Goal: Communication & Community: Participate in discussion

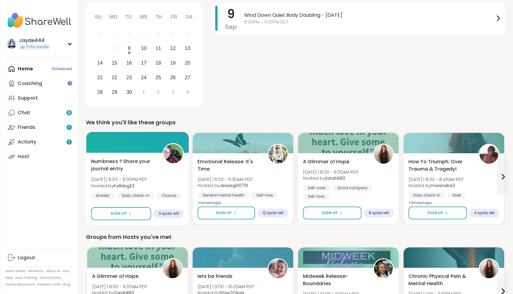
scroll to position [97, 0]
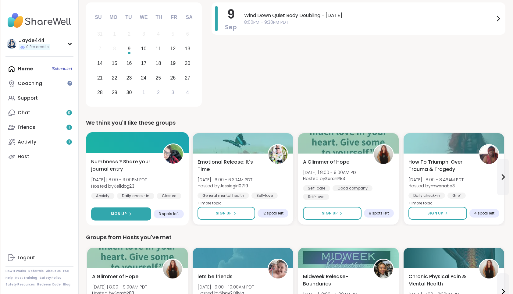
click at [131, 211] on button "Sign Up" at bounding box center [121, 213] width 60 height 13
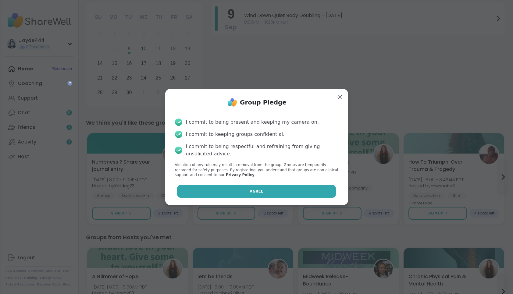
click at [278, 196] on button "Agree" at bounding box center [256, 191] width 159 height 13
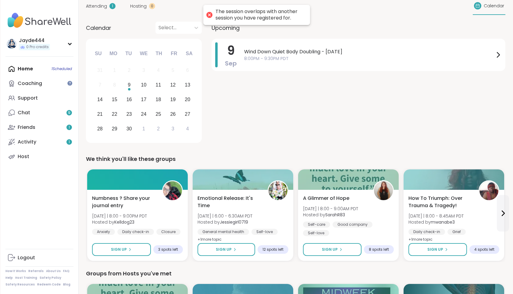
scroll to position [45, 0]
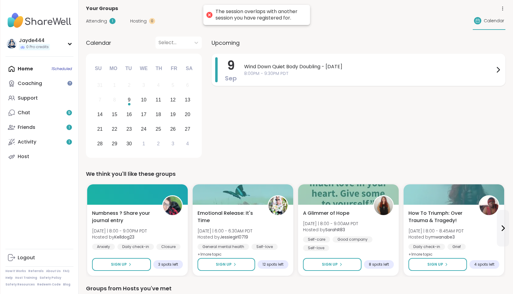
click at [321, 68] on span "Wind Down Quiet Body Doubling - [DATE]" at bounding box center [369, 66] width 250 height 7
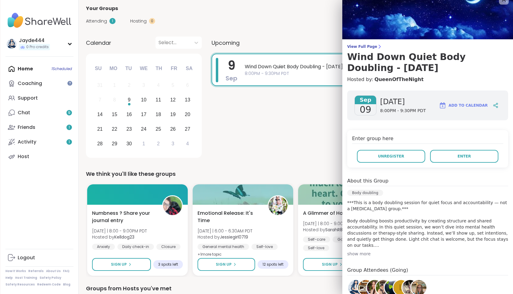
scroll to position [0, 0]
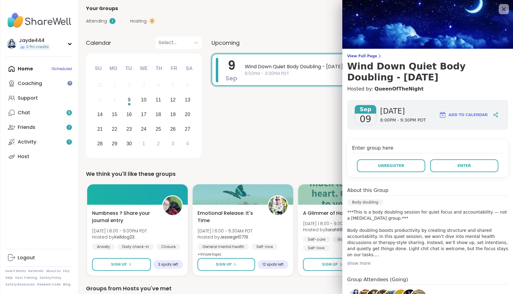
click at [504, 9] on icon at bounding box center [504, 9] width 8 height 8
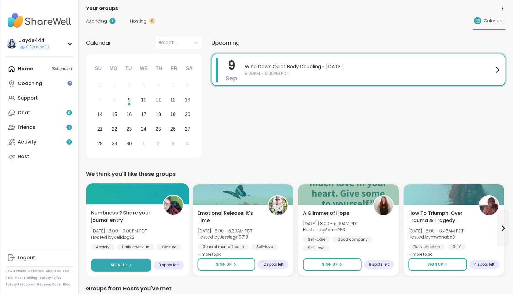
click at [124, 264] on span "Sign Up" at bounding box center [118, 264] width 16 height 5
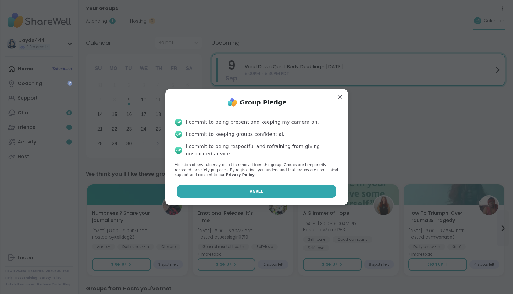
click at [242, 188] on button "Agree" at bounding box center [256, 191] width 159 height 13
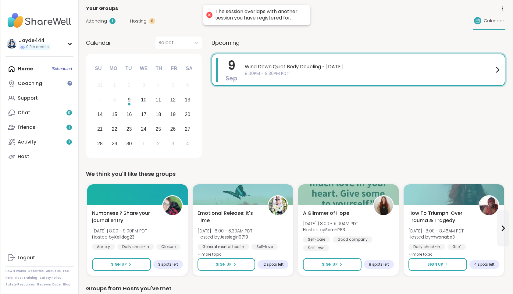
click at [377, 71] on span "8:00PM - 9:30PM PDT" at bounding box center [369, 73] width 249 height 6
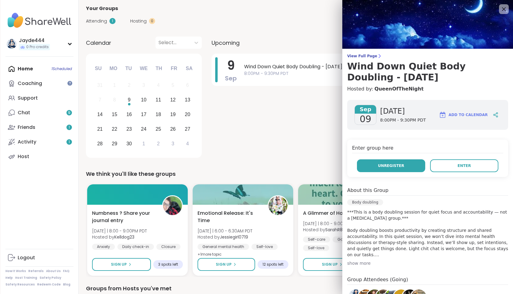
click at [415, 165] on button "Unregister" at bounding box center [391, 165] width 68 height 13
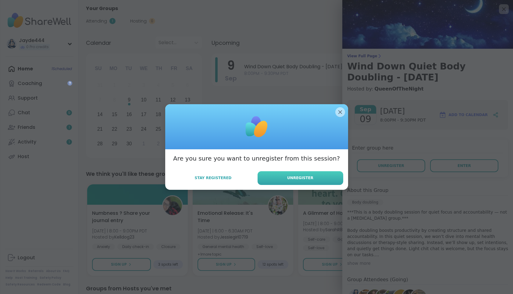
click at [296, 178] on span "Unregister" at bounding box center [300, 177] width 26 height 5
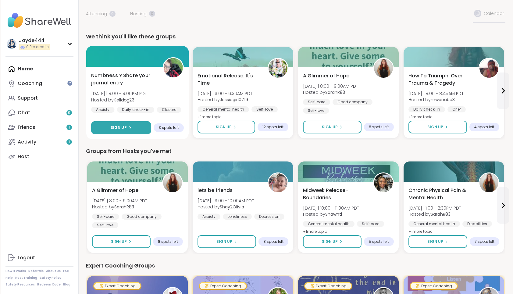
click at [138, 123] on button "Sign Up" at bounding box center [121, 127] width 60 height 13
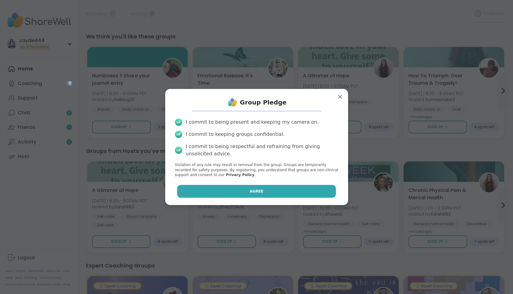
click at [265, 192] on button "Agree" at bounding box center [256, 191] width 159 height 13
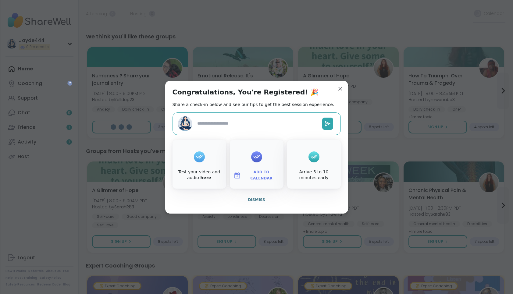
type textarea "*"
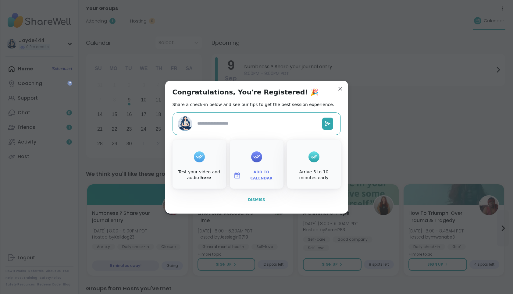
click at [256, 201] on span "Dismiss" at bounding box center [256, 200] width 17 height 4
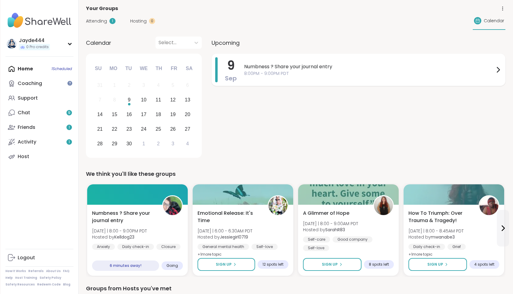
click at [342, 65] on span "Numbness ? Share your journal entry" at bounding box center [369, 66] width 250 height 7
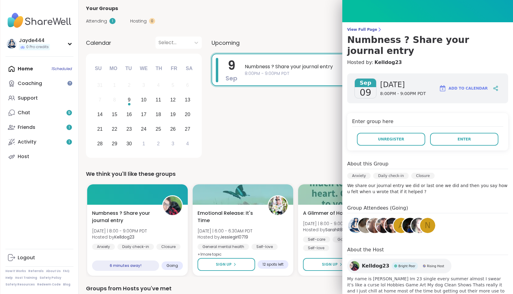
scroll to position [36, 0]
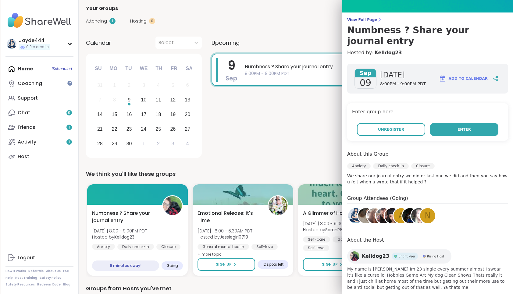
click at [474, 123] on button "Enter" at bounding box center [464, 129] width 68 height 13
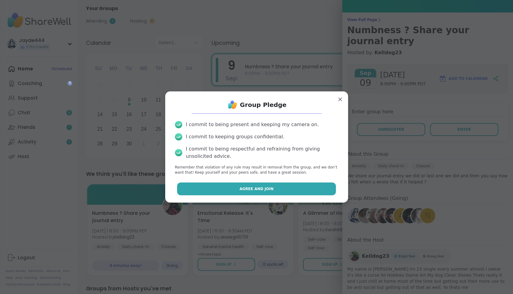
click at [292, 186] on button "Agree and Join" at bounding box center [256, 188] width 159 height 13
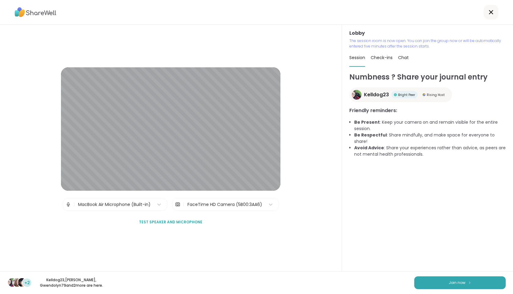
click at [436, 153] on div "Numbness ? Share your journal entry Kelldog23 Bright Peer Rising Host Friendly …" at bounding box center [427, 172] width 156 height 200
click at [476, 279] on button "Join now" at bounding box center [459, 282] width 91 height 13
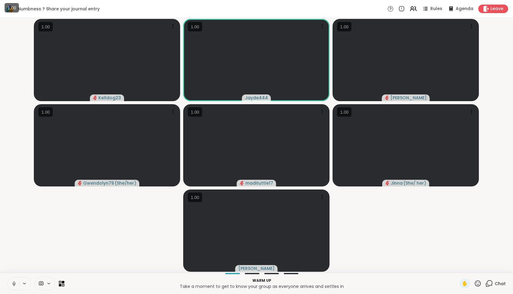
click at [15, 284] on icon at bounding box center [13, 284] width 3 height 2
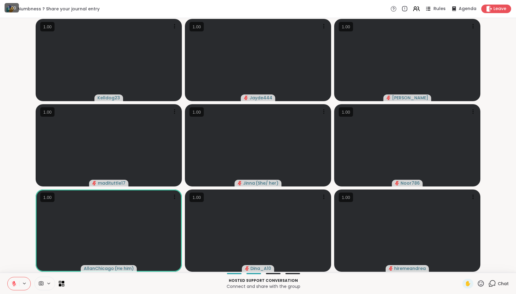
click at [438, 11] on span "Rules" at bounding box center [439, 9] width 12 height 6
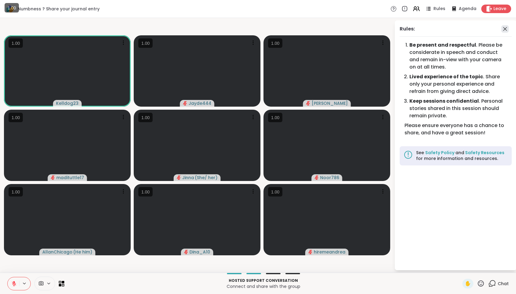
click at [505, 27] on icon at bounding box center [504, 28] width 7 height 7
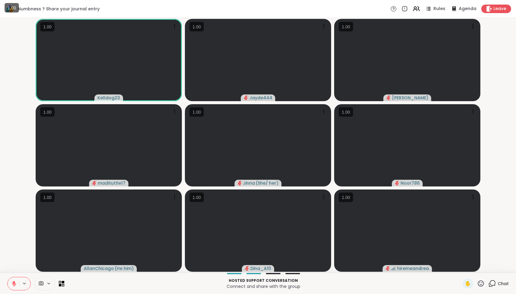
click at [63, 286] on div at bounding box center [35, 284] width 57 height 14
click at [62, 284] on icon at bounding box center [63, 285] width 3 height 3
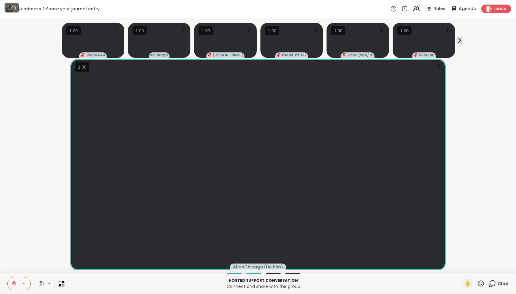
click at [62, 284] on icon at bounding box center [63, 285] width 3 height 3
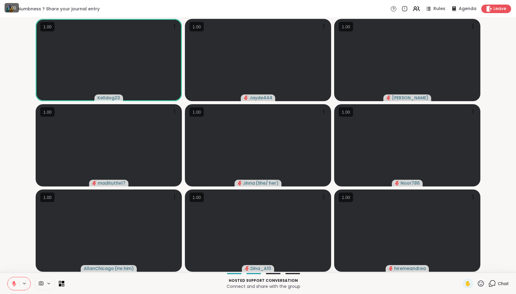
click at [500, 285] on span "Chat" at bounding box center [503, 284] width 11 height 6
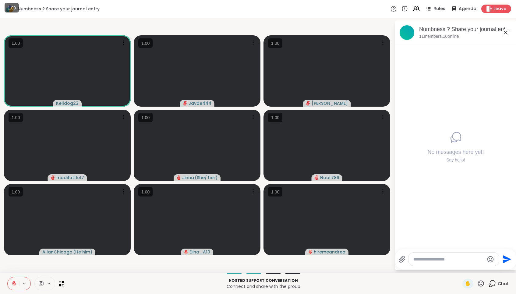
click at [500, 285] on span "Chat" at bounding box center [503, 284] width 11 height 6
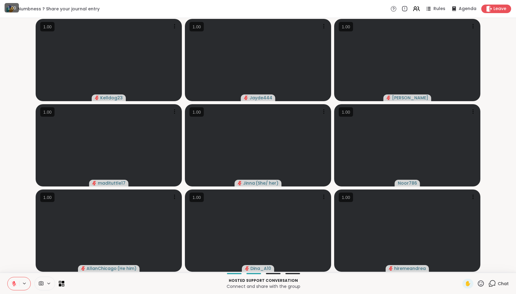
click at [16, 281] on icon at bounding box center [13, 283] width 5 height 5
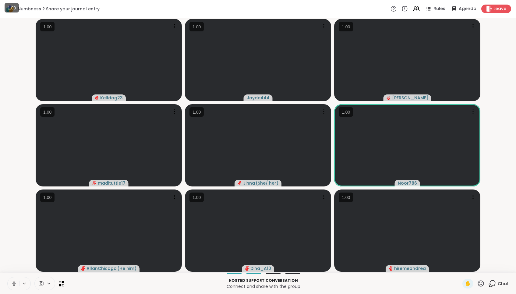
click at [14, 285] on icon at bounding box center [13, 283] width 5 height 5
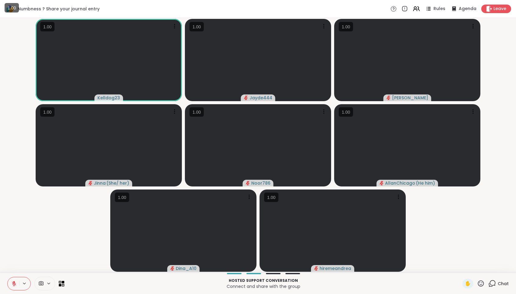
click at [12, 286] on button at bounding box center [14, 283] width 12 height 13
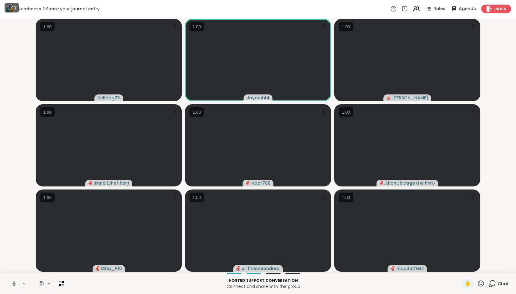
click at [13, 281] on icon at bounding box center [13, 283] width 5 height 5
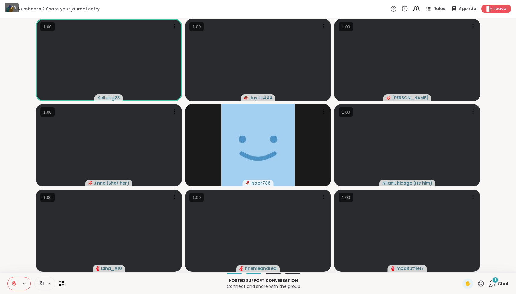
click at [493, 285] on icon at bounding box center [492, 284] width 8 height 8
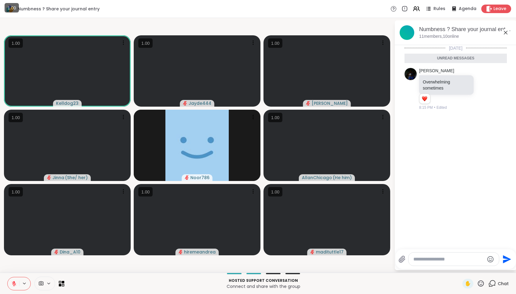
click at [505, 33] on icon at bounding box center [505, 32] width 7 height 7
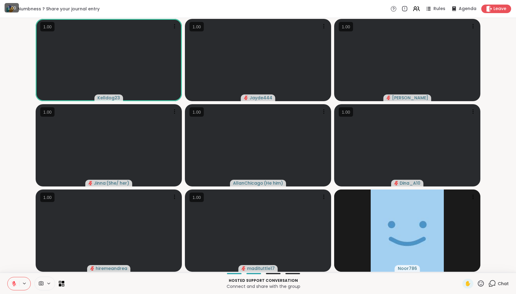
click at [17, 284] on button at bounding box center [14, 283] width 12 height 13
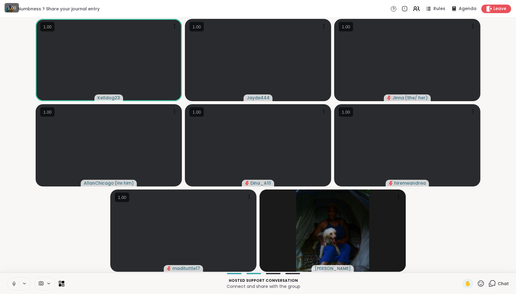
click at [15, 284] on icon at bounding box center [13, 283] width 5 height 5
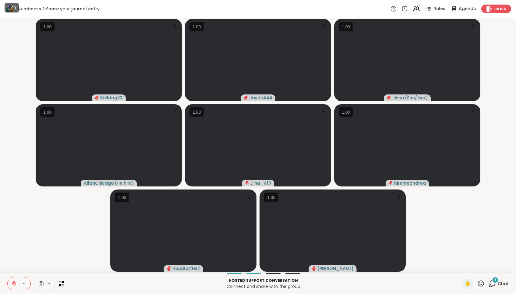
click at [15, 284] on icon at bounding box center [14, 283] width 4 height 4
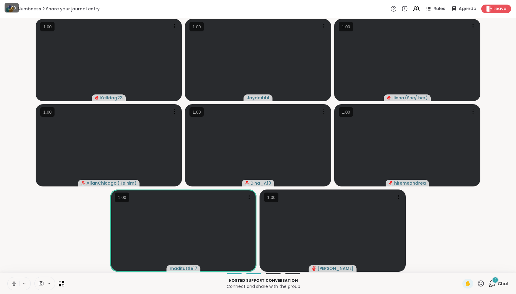
click at [13, 283] on icon at bounding box center [14, 282] width 2 height 3
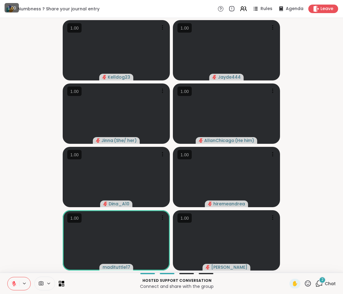
click at [308, 281] on icon at bounding box center [308, 284] width 8 height 8
click at [293, 267] on span "❤️" at bounding box center [290, 267] width 6 height 7
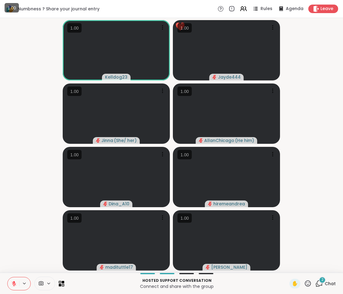
click at [309, 284] on icon at bounding box center [308, 283] width 6 height 6
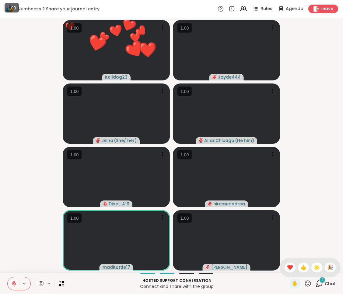
click at [307, 214] on video-player-container "❤️ Kelldog23 ❤️ ❤️ ❤️ ❤️ ❤️ ❤️ ❤️ ❤️ ❤️ ❤️ ❤️ ❤️ ❤️ ❤️ ❤️ ❤️ ❤️ ❤️ ❤️ ❤️ ❤️ Jay…" at bounding box center [172, 145] width 336 height 250
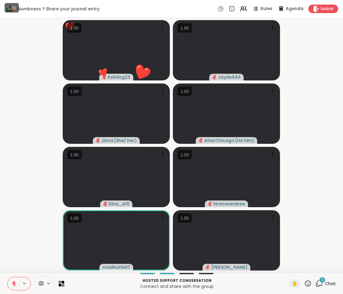
click at [307, 214] on video-player-container "❤️ Kelldog23 ❤️ ❤️ ❤️ ❤️ ❤️ ❤️ ❤️ ❤️ ❤️ ❤️ ❤️ ❤️ ❤️ ❤️ ❤️ ❤️ ❤️ ❤️ ❤️ ❤️ Jayde4…" at bounding box center [172, 145] width 336 height 250
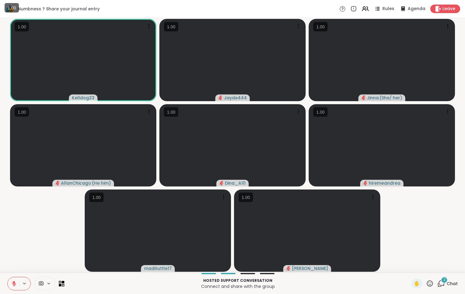
click at [66, 238] on video-player-container "Kelldog23 Jayde444 [PERSON_NAME] ( She/ her ) AllanChicago ( He him ) Dina_A10 …" at bounding box center [233, 145] width 458 height 250
click at [12, 284] on icon at bounding box center [13, 283] width 5 height 5
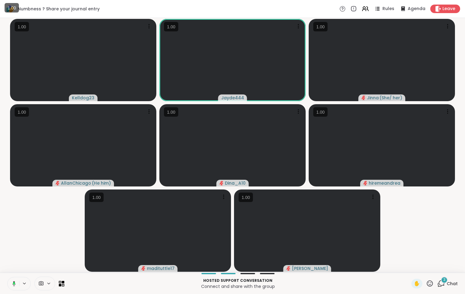
click at [445, 284] on icon at bounding box center [441, 284] width 8 height 8
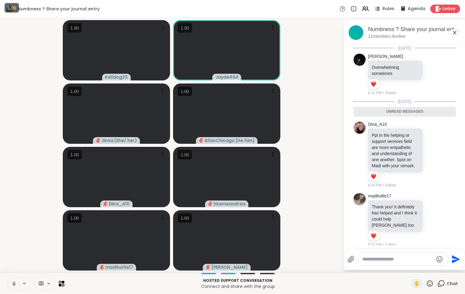
scroll to position [62, 0]
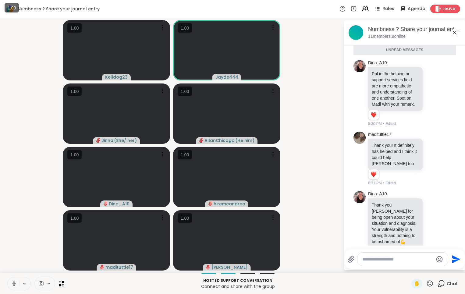
click at [392, 258] on textarea "Type your message" at bounding box center [397, 259] width 71 height 6
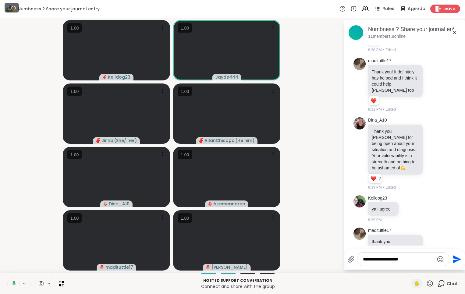
scroll to position [129, 0]
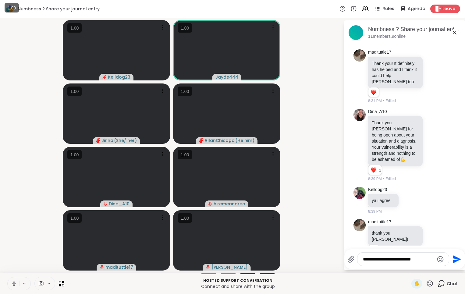
type textarea "**********"
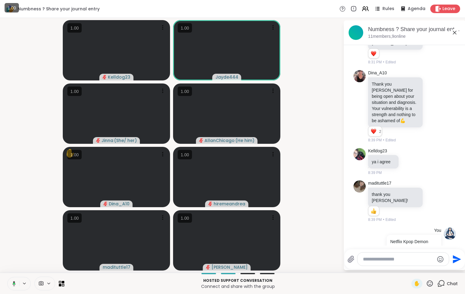
scroll to position [177, 0]
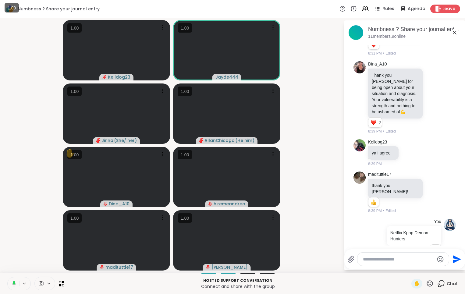
click at [16, 283] on icon at bounding box center [12, 283] width 5 height 5
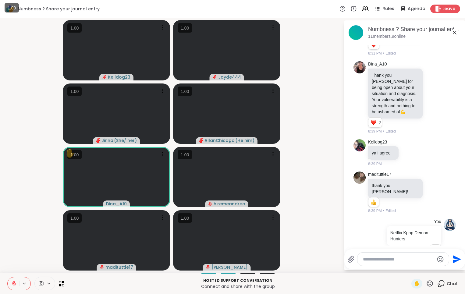
click at [16, 283] on icon at bounding box center [13, 283] width 5 height 5
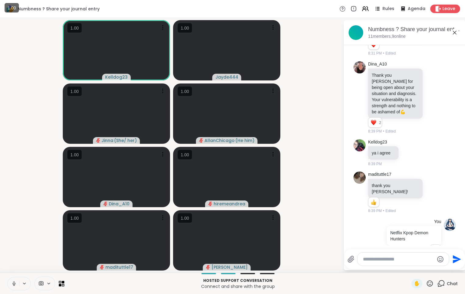
click at [11, 286] on button at bounding box center [14, 283] width 12 height 13
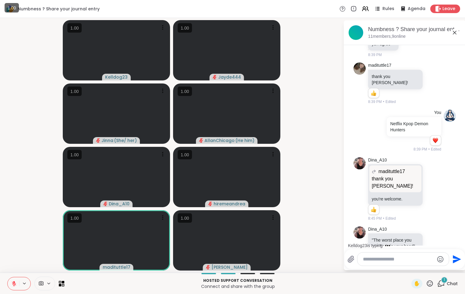
scroll to position [354, 0]
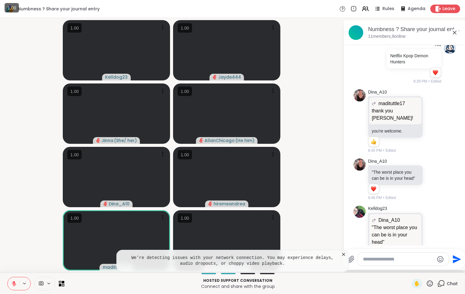
click at [344, 253] on icon at bounding box center [343, 254] width 3 height 3
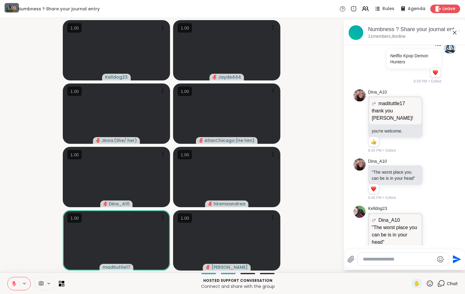
click at [32, 217] on video-player-container "Kelldog23 Jayde444 [PERSON_NAME] ( She/ her ) AllanChicago ( He him ) Dina_A10 …" at bounding box center [172, 145] width 336 height 250
click at [13, 284] on icon at bounding box center [14, 283] width 4 height 4
click at [13, 285] on icon at bounding box center [13, 283] width 5 height 5
click at [13, 281] on icon at bounding box center [14, 282] width 2 height 2
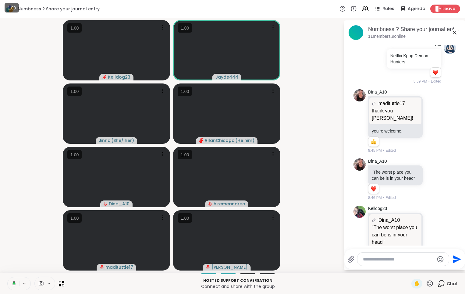
click at [13, 284] on icon at bounding box center [14, 283] width 2 height 2
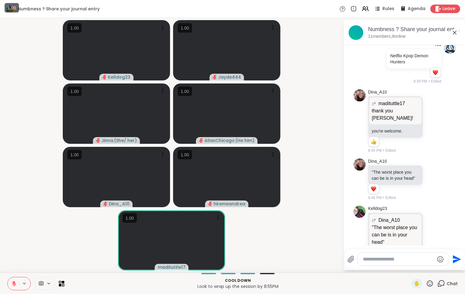
click at [440, 285] on icon at bounding box center [441, 284] width 8 height 8
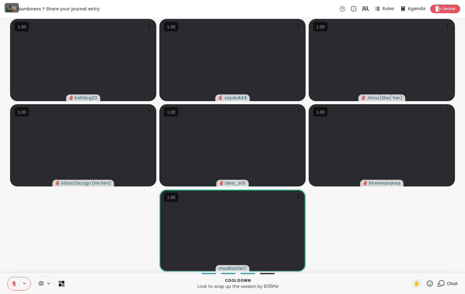
click at [427, 282] on icon at bounding box center [430, 284] width 8 height 8
click at [415, 268] on span "❤️" at bounding box center [412, 267] width 6 height 7
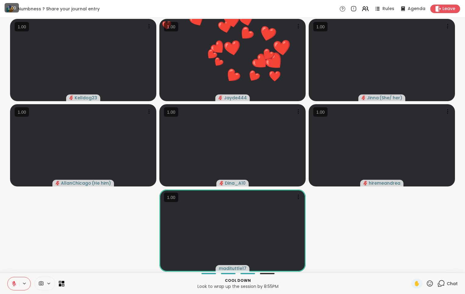
click at [431, 284] on icon at bounding box center [430, 284] width 8 height 8
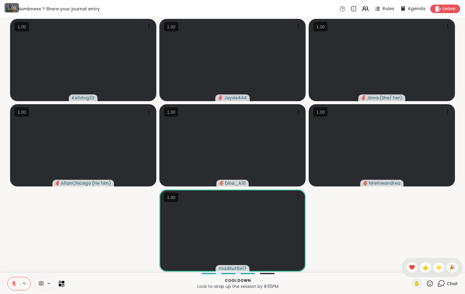
click at [396, 253] on video-player-container "Kelldog23 Jayde444 [PERSON_NAME] ( She/ her ) AllanChicago ( He him ) Dina_A10 …" at bounding box center [233, 145] width 458 height 250
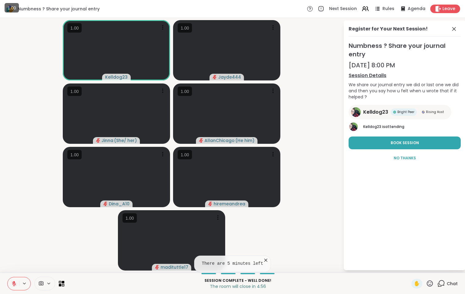
click at [264, 261] on icon at bounding box center [265, 260] width 3 height 3
click at [454, 28] on icon at bounding box center [453, 28] width 7 height 7
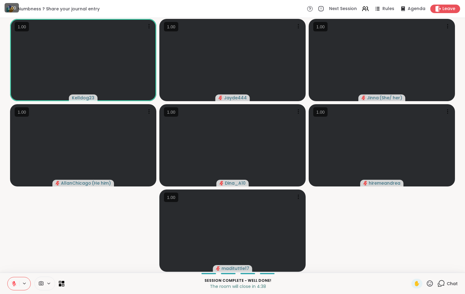
click at [30, 261] on video-player-container "Kelldog23 Jayde444 [PERSON_NAME] ( She/ her ) AllanChicago ( He him ) Dina_A10 …" at bounding box center [233, 145] width 458 height 250
click at [12, 284] on icon at bounding box center [13, 283] width 5 height 5
click at [14, 282] on icon at bounding box center [13, 283] width 5 height 5
click at [14, 282] on icon at bounding box center [14, 282] width 2 height 2
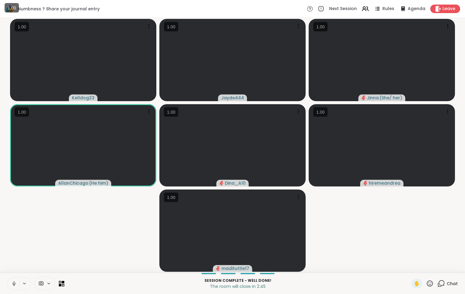
click at [12, 284] on icon at bounding box center [13, 283] width 5 height 5
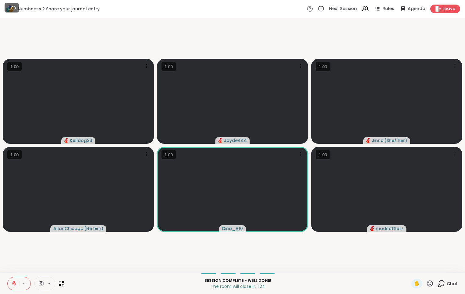
click at [431, 282] on icon at bounding box center [430, 284] width 8 height 8
click at [428, 266] on span "👍" at bounding box center [425, 267] width 6 height 7
click at [350, 262] on video-player-container "Kelldog23 👍 Jayde444 👍 👍 👍 👍 👍 👍 👍 👍 👍 👍 👍 👍 👍 👍 👍 👍 👍 👍 👍 👍 👍 👍 👍 👍 👍 👍 👍 👍 👍 …" at bounding box center [233, 145] width 458 height 250
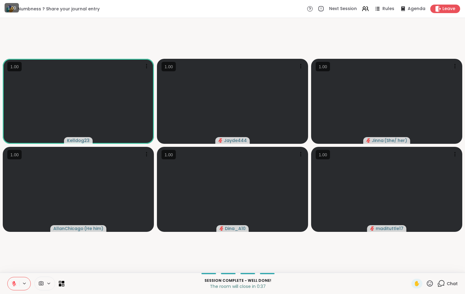
click at [446, 284] on div "Chat" at bounding box center [447, 284] width 20 height 10
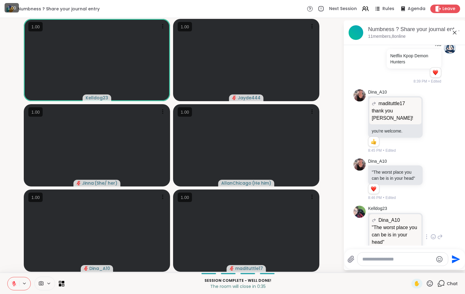
scroll to position [347, 0]
click at [430, 284] on icon at bounding box center [430, 284] width 8 height 8
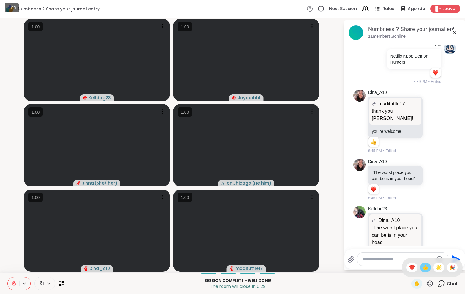
click at [427, 269] on span "👍" at bounding box center [425, 267] width 6 height 7
click at [13, 283] on icon at bounding box center [13, 283] width 5 height 5
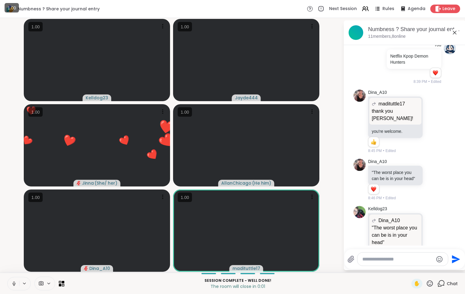
click at [432, 283] on icon at bounding box center [430, 284] width 8 height 8
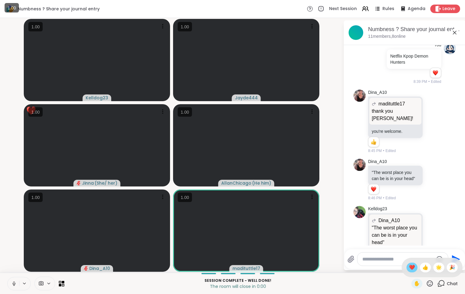
click at [414, 266] on span "❤️" at bounding box center [412, 267] width 6 height 7
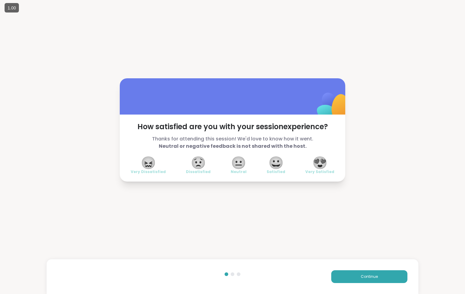
click at [323, 167] on span "😍" at bounding box center [319, 162] width 15 height 11
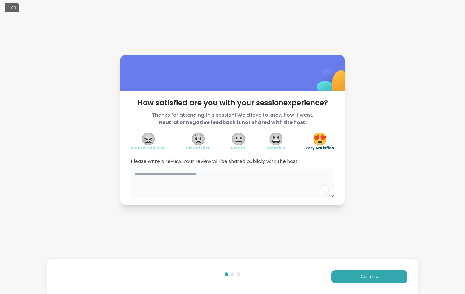
click at [323, 174] on textarea "To enrich screen reader interactions, please activate Accessibility in Grammarl…" at bounding box center [232, 183] width 203 height 29
click at [296, 180] on textarea "**********" at bounding box center [232, 183] width 203 height 29
type textarea "**********"
click at [358, 271] on button "Continue" at bounding box center [369, 276] width 76 height 13
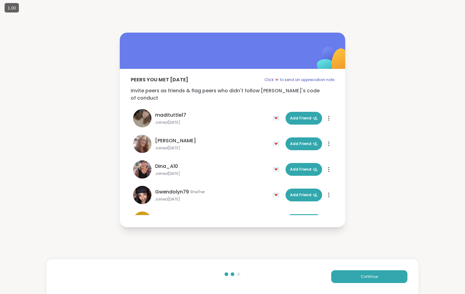
click at [395, 101] on div "Peers you met [DATE] Click 💌 to send an appreciation note Invite peers as frien…" at bounding box center [232, 130] width 465 height 260
